Goal: Information Seeking & Learning: Learn about a topic

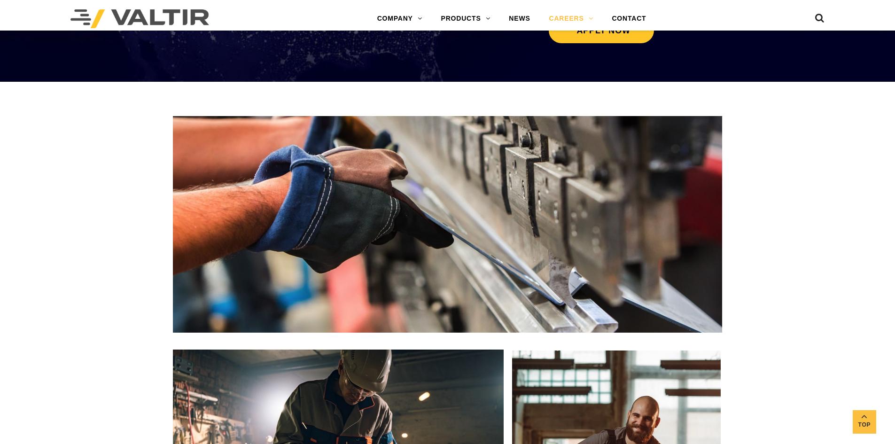
scroll to position [1080, 0]
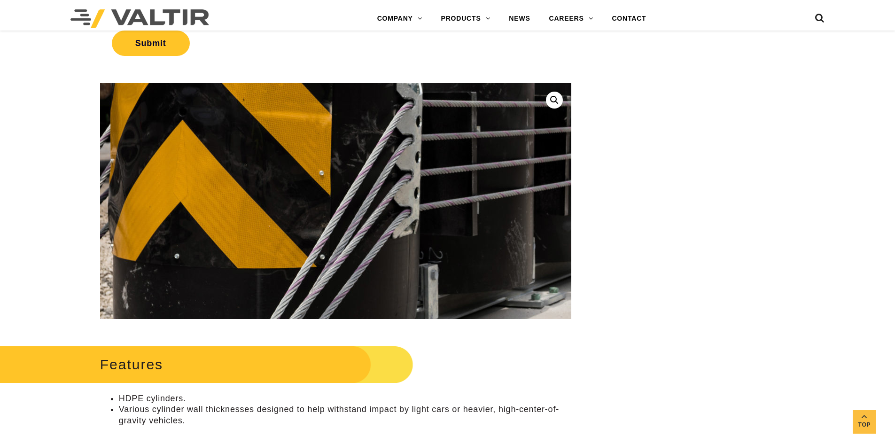
scroll to position [423, 0]
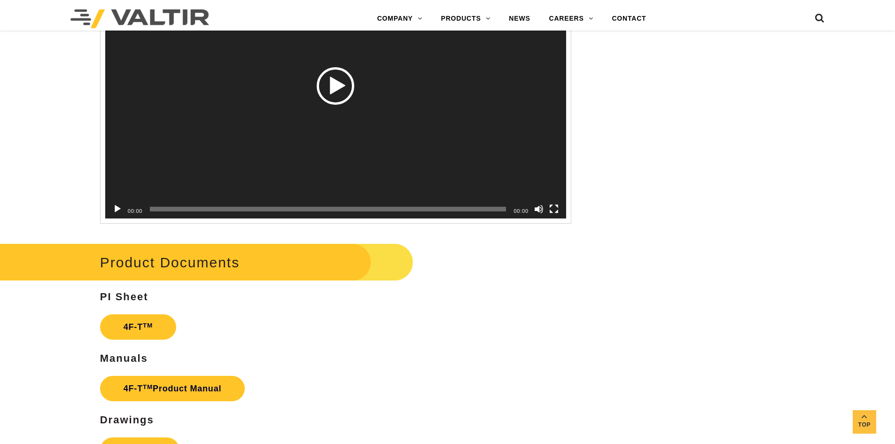
scroll to position [1738, 0]
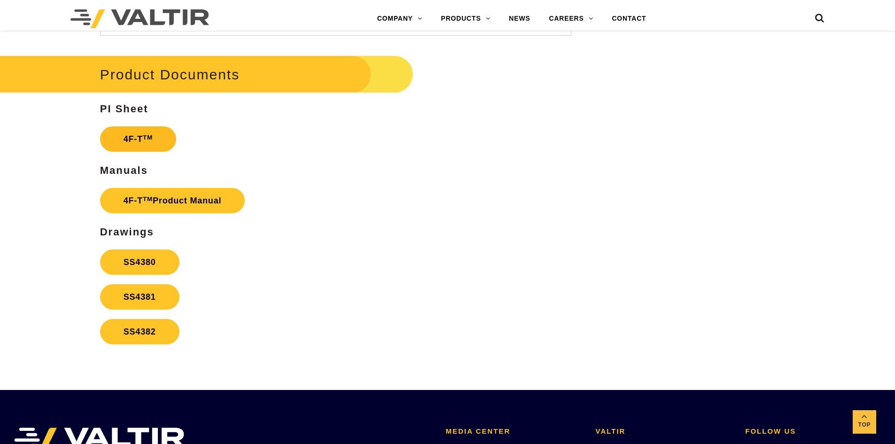
click at [148, 135] on sup "TM" at bounding box center [148, 137] width 10 height 7
click at [160, 208] on link "4F-T TM Product Manual" at bounding box center [172, 200] width 145 height 25
click at [140, 269] on link "SS4380" at bounding box center [139, 261] width 79 height 25
click at [143, 303] on link "SS4381" at bounding box center [139, 296] width 79 height 25
click at [160, 341] on link "SS4382" at bounding box center [139, 331] width 79 height 25
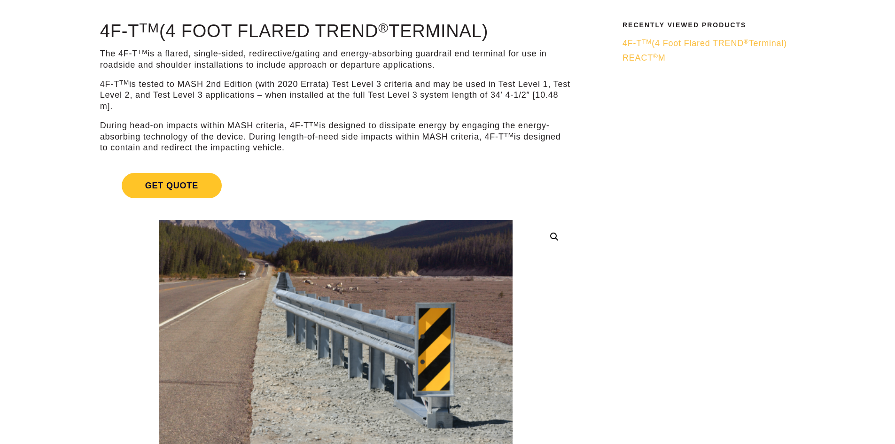
scroll to position [0, 0]
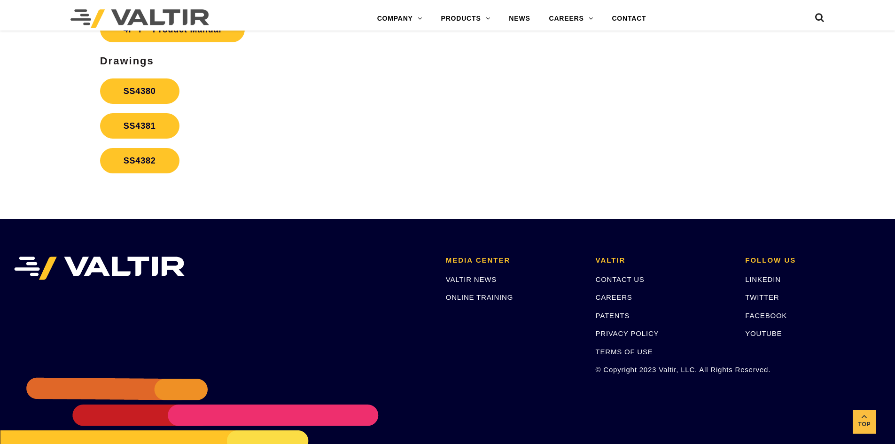
scroll to position [1872, 0]
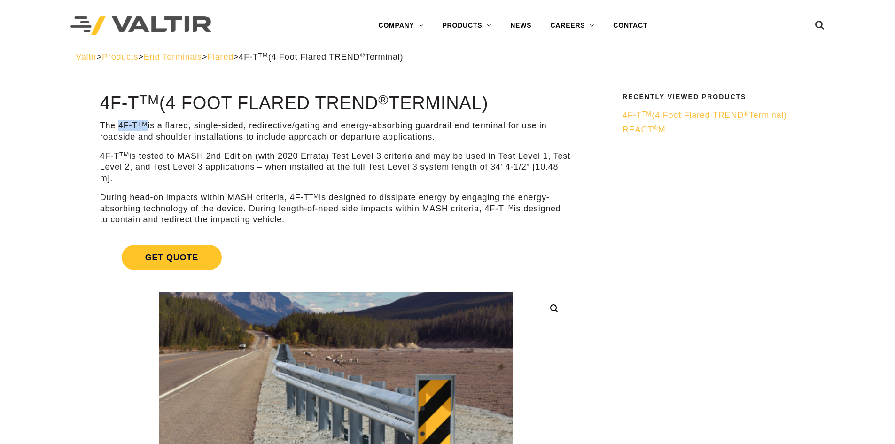
drag, startPoint x: 118, startPoint y: 124, endPoint x: 147, endPoint y: 123, distance: 28.7
click at [147, 123] on p "The 4F-T TM is a flared, single-sided, redirective/gating and energy-absorbing …" at bounding box center [335, 131] width 471 height 22
copy p "4F-T TM"
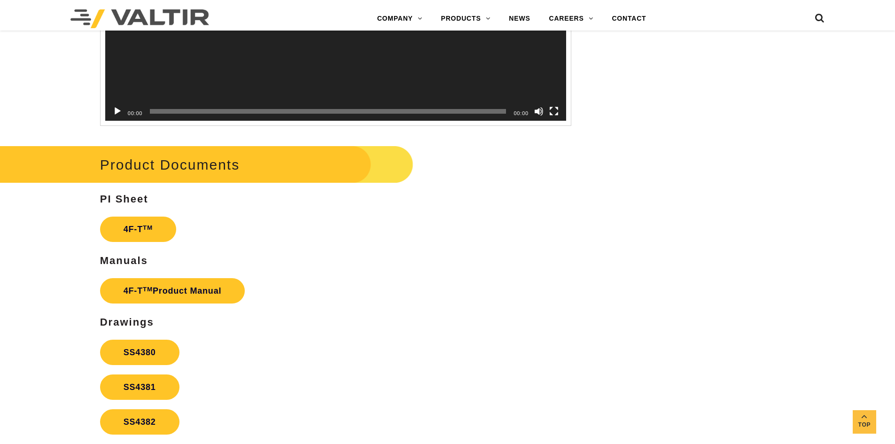
scroll to position [1637, 0]
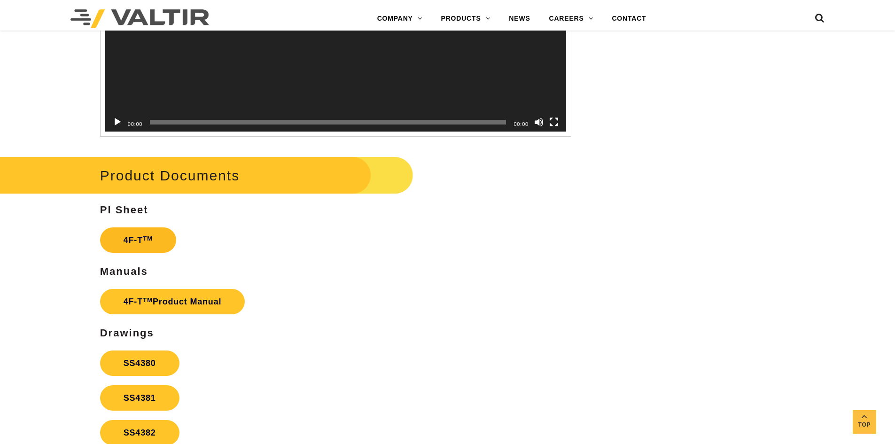
click at [143, 244] on link "4F-T TM" at bounding box center [138, 239] width 76 height 25
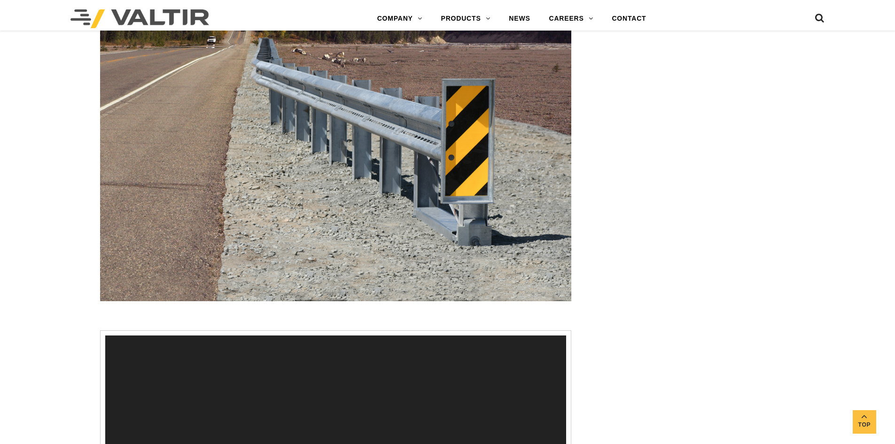
scroll to position [1167, 0]
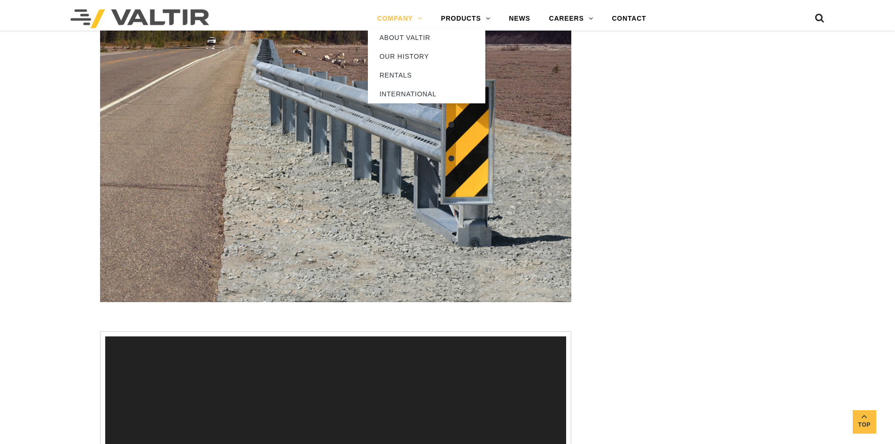
click at [403, 15] on link "COMPANY" at bounding box center [400, 18] width 64 height 19
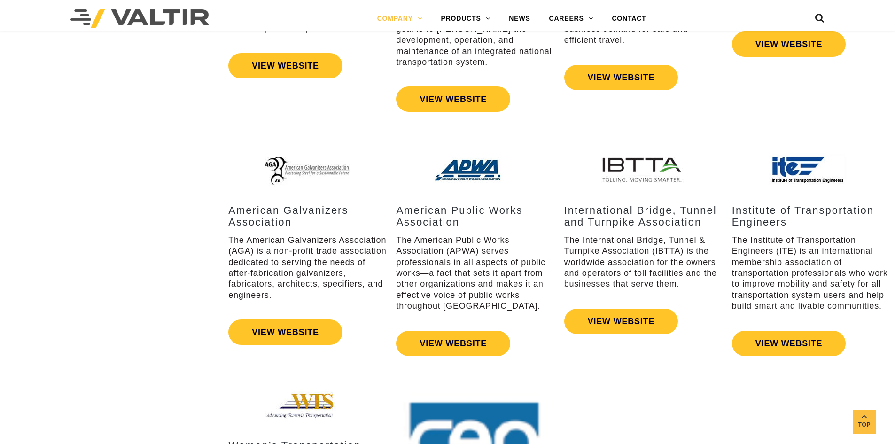
scroll to position [1644, 0]
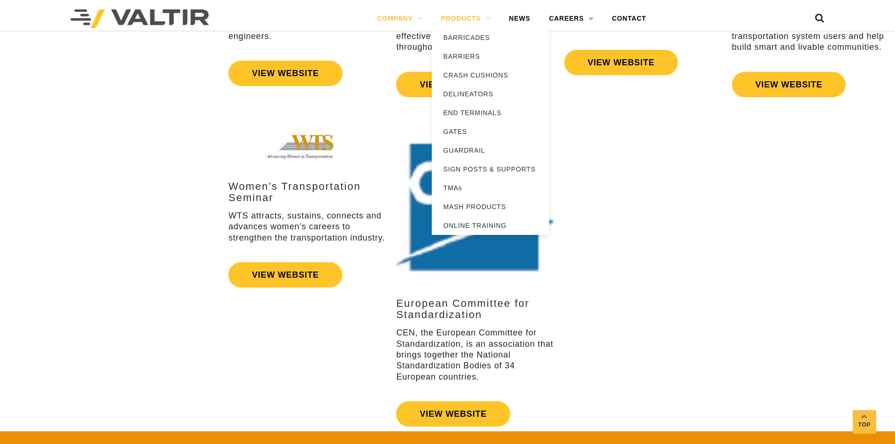
click at [455, 16] on link "PRODUCTS" at bounding box center [466, 18] width 68 height 19
click at [469, 59] on link "BARRIERS" at bounding box center [490, 56] width 117 height 19
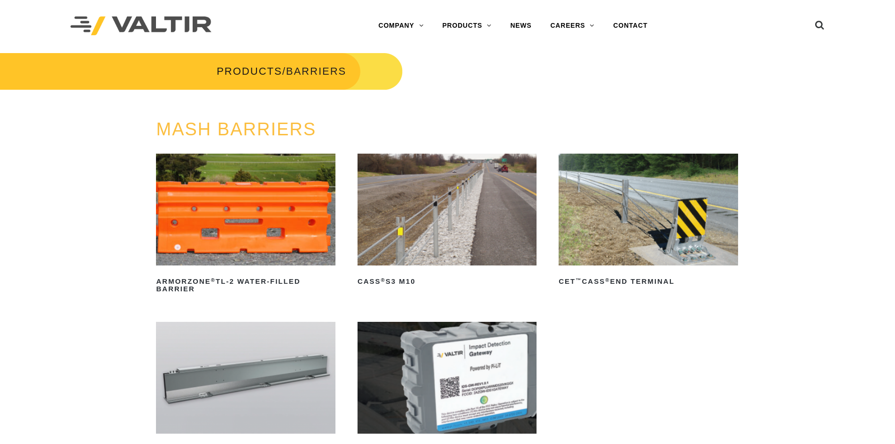
click at [598, 225] on img at bounding box center [647, 210] width 179 height 112
drag, startPoint x: 547, startPoint y: 282, endPoint x: 579, endPoint y: 285, distance: 32.1
click at [579, 285] on ul "ArmorZone ® TL-2 Water-Filled Barrier Read more CASS ® S3 M10 Read more CET ™ C…" at bounding box center [447, 318] width 582 height 329
click at [579, 285] on h2 "CET ™ CASS ® End Terminal" at bounding box center [647, 281] width 179 height 15
click at [579, 311] on ul "ArmorZone ® TL-2 Water-Filled Barrier Read more CASS ® S3 M10 Read more CET ™ C…" at bounding box center [447, 318] width 582 height 329
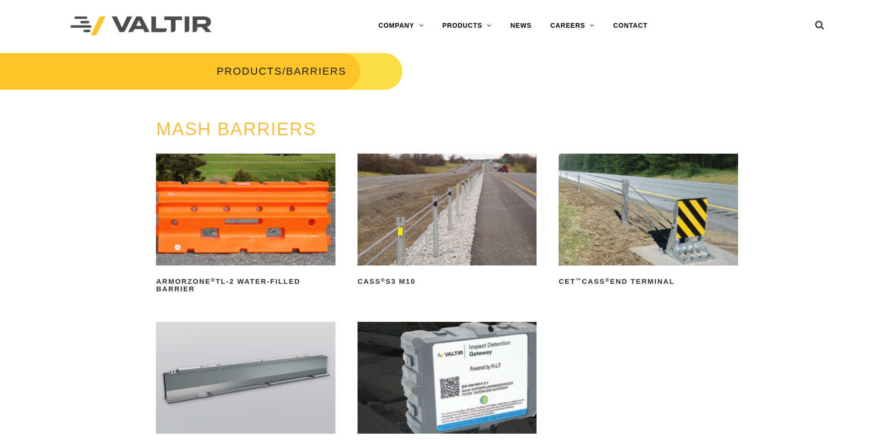
click at [557, 286] on ul "ArmorZone ® TL-2 Water-Filled Barrier Read more CASS ® S3 M10 Read more CET ™ C…" at bounding box center [447, 318] width 582 height 329
drag, startPoint x: 557, startPoint y: 286, endPoint x: 580, endPoint y: 285, distance: 22.1
click at [580, 285] on ul "ArmorZone ® TL-2 Water-Filled Barrier Read more CASS ® S3 M10 Read more CET ™ C…" at bounding box center [447, 318] width 582 height 329
